Goal: Task Accomplishment & Management: Manage account settings

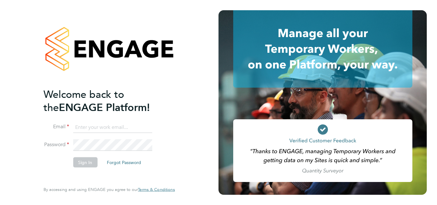
click at [108, 125] on input at bounding box center [112, 128] width 79 height 12
type input "matthew.kelman@bhafcfoundation.org.uk"
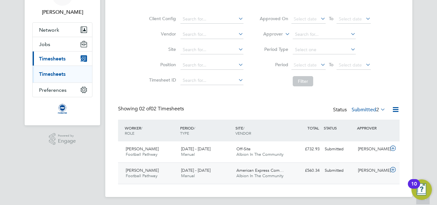
scroll to position [41, 0]
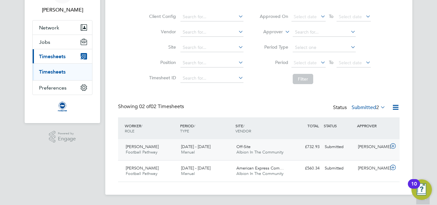
click at [342, 150] on div "Submitted" at bounding box center [338, 147] width 33 height 11
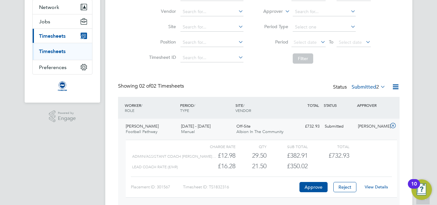
scroll to position [73, 0]
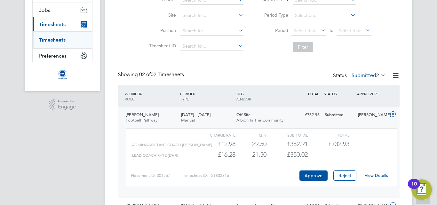
click at [375, 176] on link "View Details" at bounding box center [376, 175] width 23 height 5
click at [255, 77] on div "Showing 02 of 02 Timesheets Status Submitted 2" at bounding box center [259, 78] width 282 height 14
click at [378, 175] on link "View Details" at bounding box center [376, 175] width 23 height 5
click at [348, 117] on div "Submitted" at bounding box center [338, 115] width 33 height 11
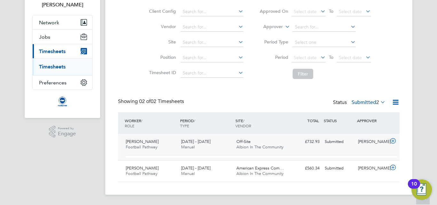
scroll to position [41, 0]
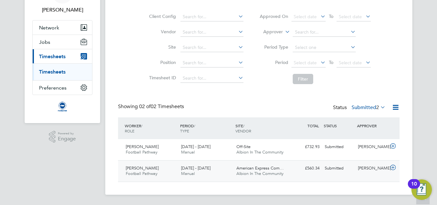
click at [206, 173] on div "1 - 30 Sep 2025 Manual" at bounding box center [206, 171] width 55 height 16
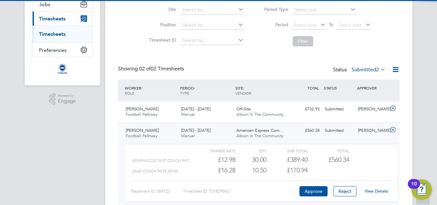
scroll to position [110, 0]
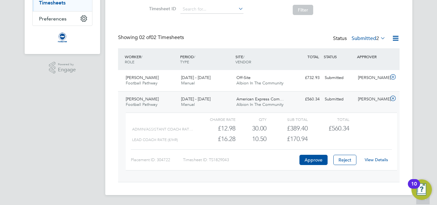
click at [377, 158] on link "View Details" at bounding box center [376, 159] width 23 height 5
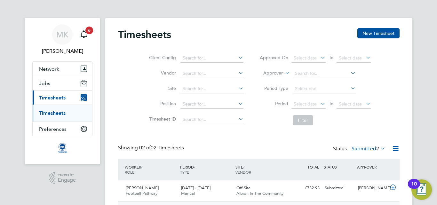
click at [59, 115] on link "Timesheets" at bounding box center [52, 113] width 27 height 6
click at [54, 98] on span "Timesheets" at bounding box center [52, 98] width 27 height 6
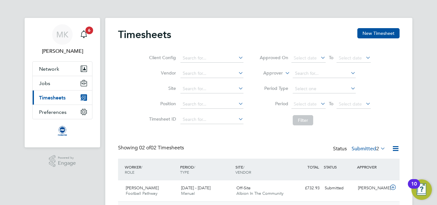
click at [54, 98] on span "Timesheets" at bounding box center [52, 98] width 27 height 6
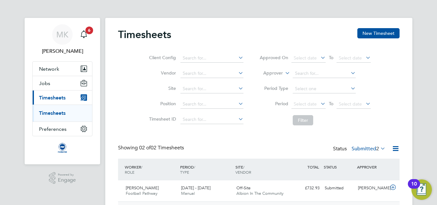
click at [56, 112] on link "Timesheets" at bounding box center [52, 113] width 27 height 6
click at [57, 72] on button "Network" at bounding box center [63, 69] width 60 height 14
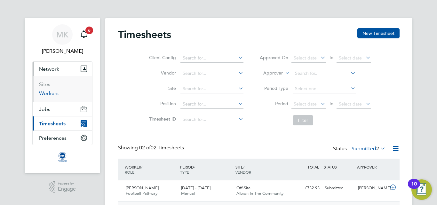
click at [55, 92] on link "Workers" at bounding box center [49, 93] width 20 height 6
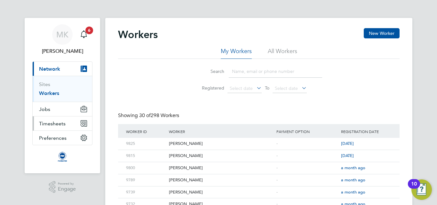
click at [53, 121] on span "Timesheets" at bounding box center [52, 124] width 27 height 6
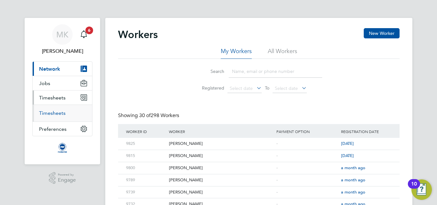
click at [56, 114] on link "Timesheets" at bounding box center [52, 113] width 27 height 6
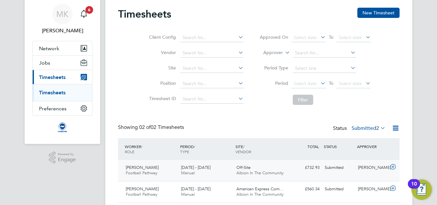
scroll to position [32, 0]
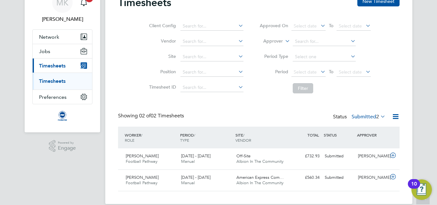
click at [365, 116] on label "Submitted 2" at bounding box center [369, 117] width 34 height 6
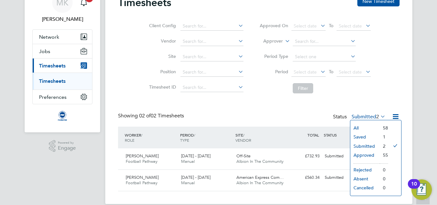
click at [371, 137] on li "Saved" at bounding box center [364, 136] width 29 height 9
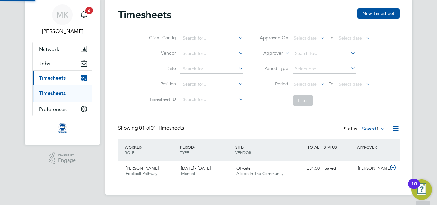
scroll to position [16, 56]
click at [371, 130] on label "Saved 1" at bounding box center [373, 129] width 23 height 6
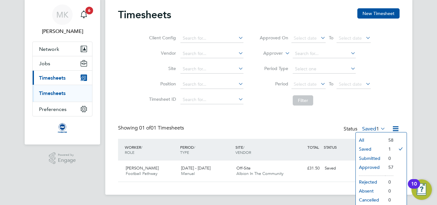
click at [373, 158] on li "Submitted" at bounding box center [370, 158] width 29 height 9
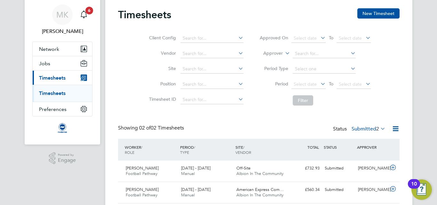
click at [365, 129] on label "Submitted 2" at bounding box center [369, 129] width 34 height 6
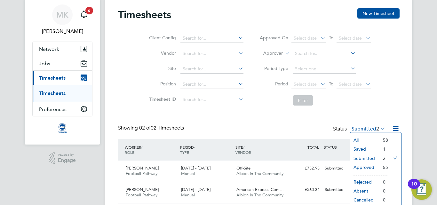
click at [370, 166] on li "Approved" at bounding box center [364, 167] width 29 height 9
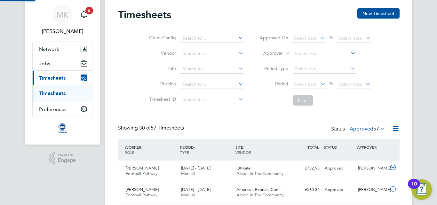
scroll to position [0, 0]
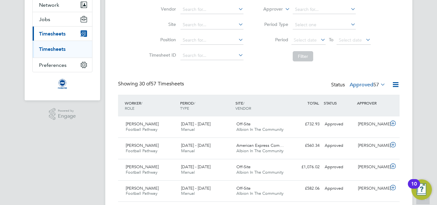
click at [369, 84] on label "Approved 57" at bounding box center [368, 85] width 36 height 6
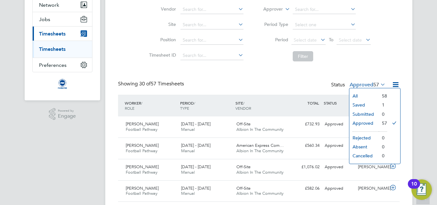
click at [372, 114] on li "Submitted" at bounding box center [363, 114] width 29 height 9
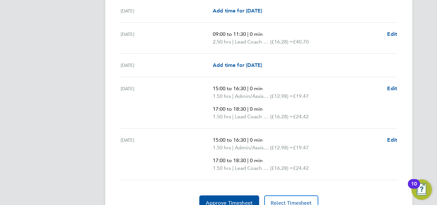
scroll to position [1085, 0]
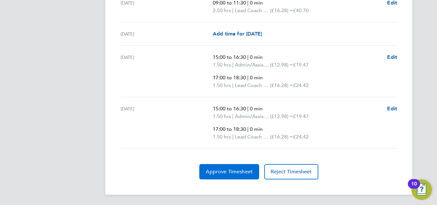
click at [228, 179] on button "Approve Timesheet" at bounding box center [229, 171] width 60 height 15
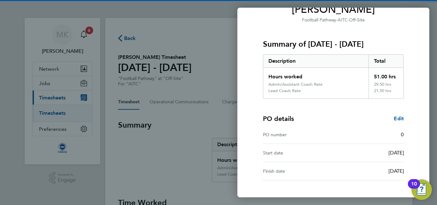
scroll to position [108, 0]
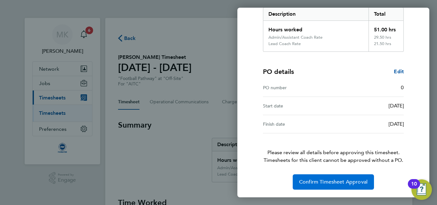
click at [341, 183] on span "Confirm Timesheet Approval" at bounding box center [333, 182] width 68 height 6
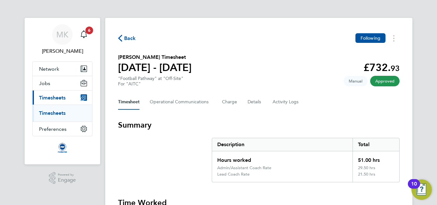
click at [53, 100] on span "Timesheets" at bounding box center [52, 98] width 27 height 6
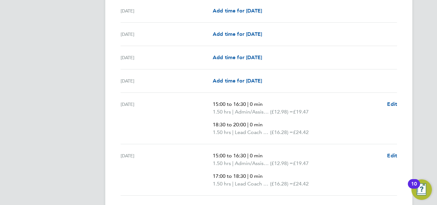
scroll to position [994, 0]
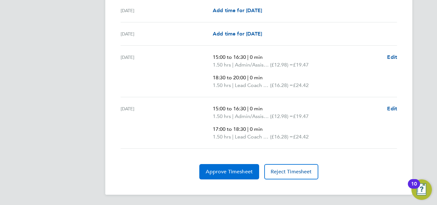
click at [242, 170] on span "Approve Timesheet" at bounding box center [229, 172] width 47 height 6
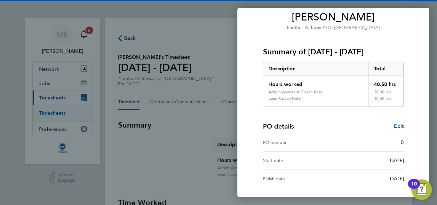
scroll to position [108, 0]
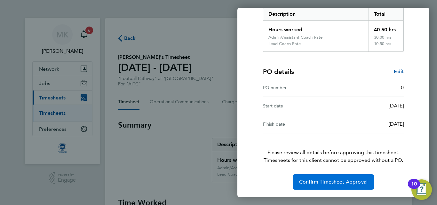
click at [344, 181] on span "Confirm Timesheet Approval" at bounding box center [333, 182] width 68 height 6
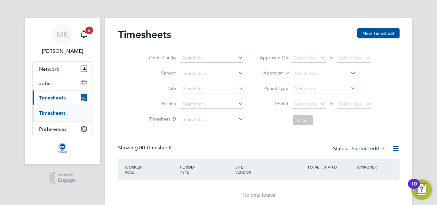
click at [369, 148] on label "Submitted 0" at bounding box center [369, 149] width 34 height 6
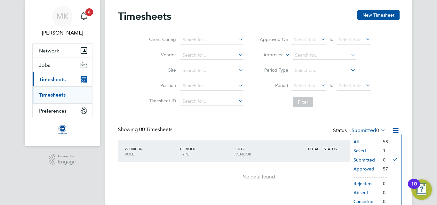
scroll to position [28, 0]
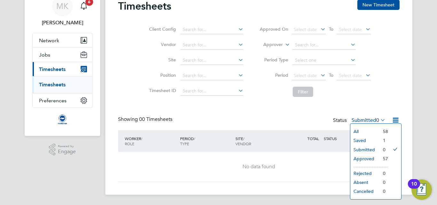
click at [365, 141] on li "Saved" at bounding box center [364, 140] width 29 height 9
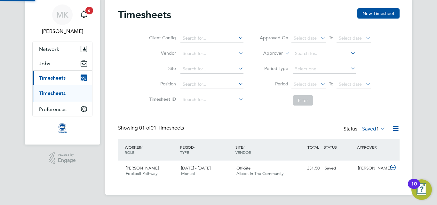
scroll to position [16, 56]
